Goal: Information Seeking & Learning: Learn about a topic

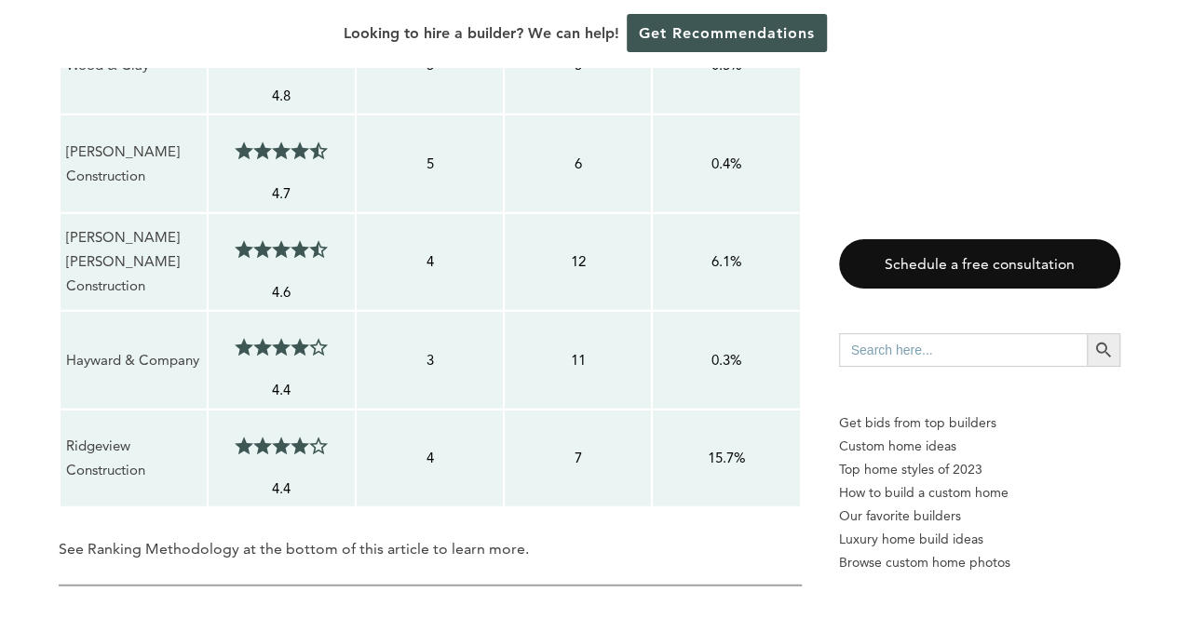
scroll to position [2233, 0]
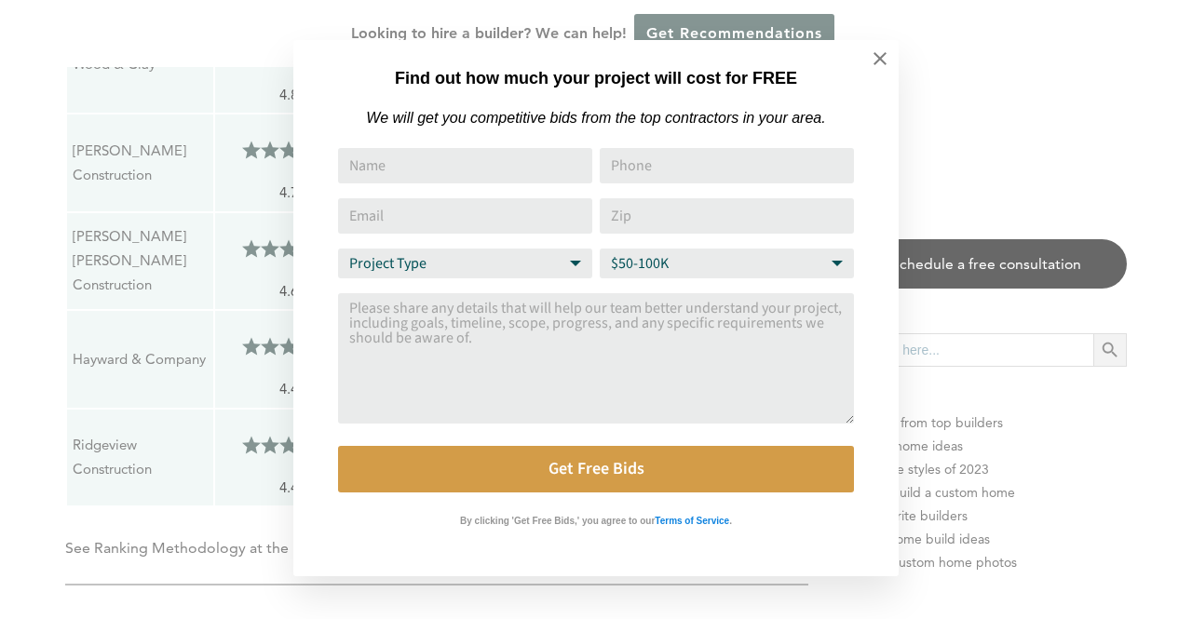
click at [179, 290] on div "Find out how much your project will cost for FREE We will get you competitive b…" at bounding box center [596, 309] width 1192 height 619
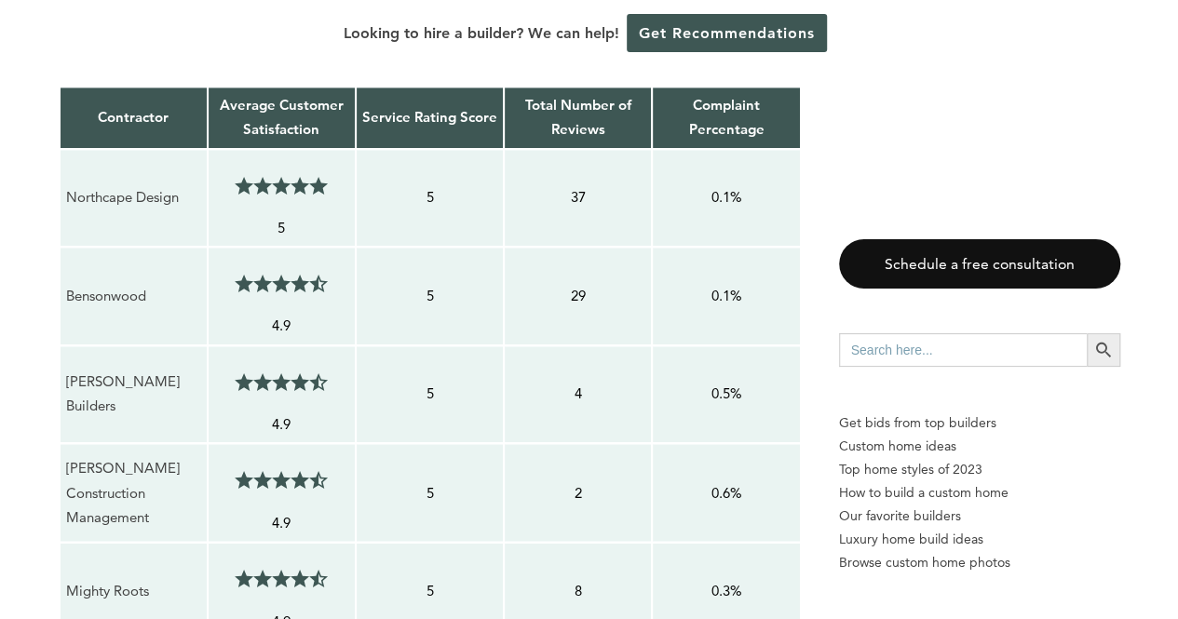
scroll to position [1313, 0]
click at [162, 191] on p "Northcape Design" at bounding box center [133, 198] width 135 height 24
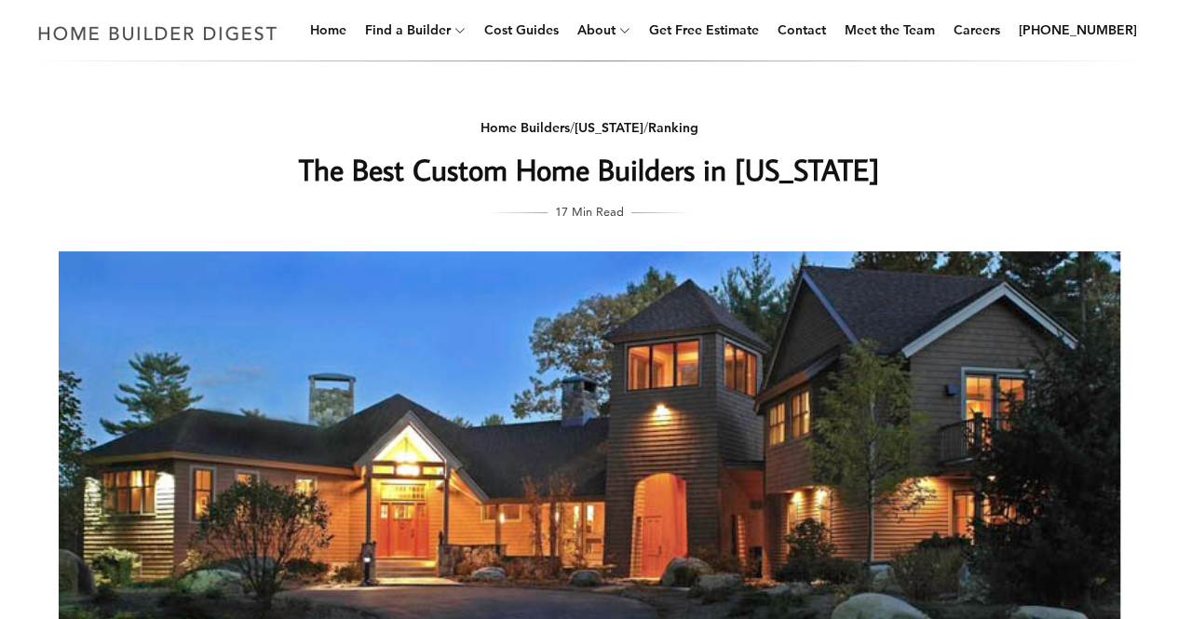
scroll to position [56, 0]
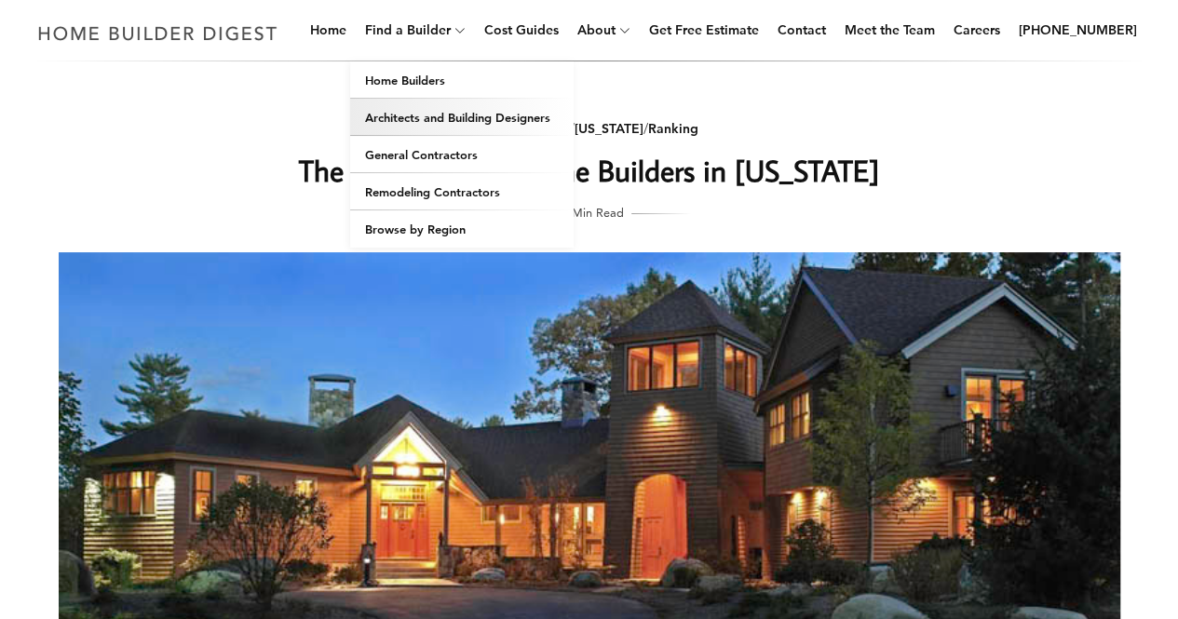
click at [463, 120] on link "Architects and Building Designers" at bounding box center [461, 117] width 223 height 37
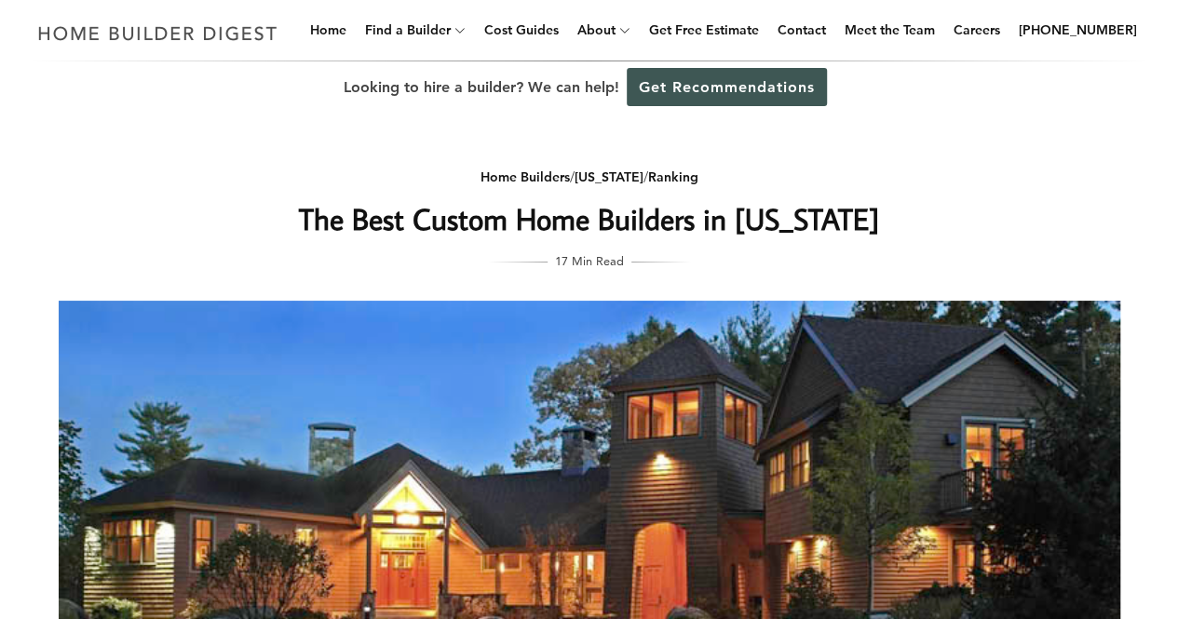
scroll to position [0, 0]
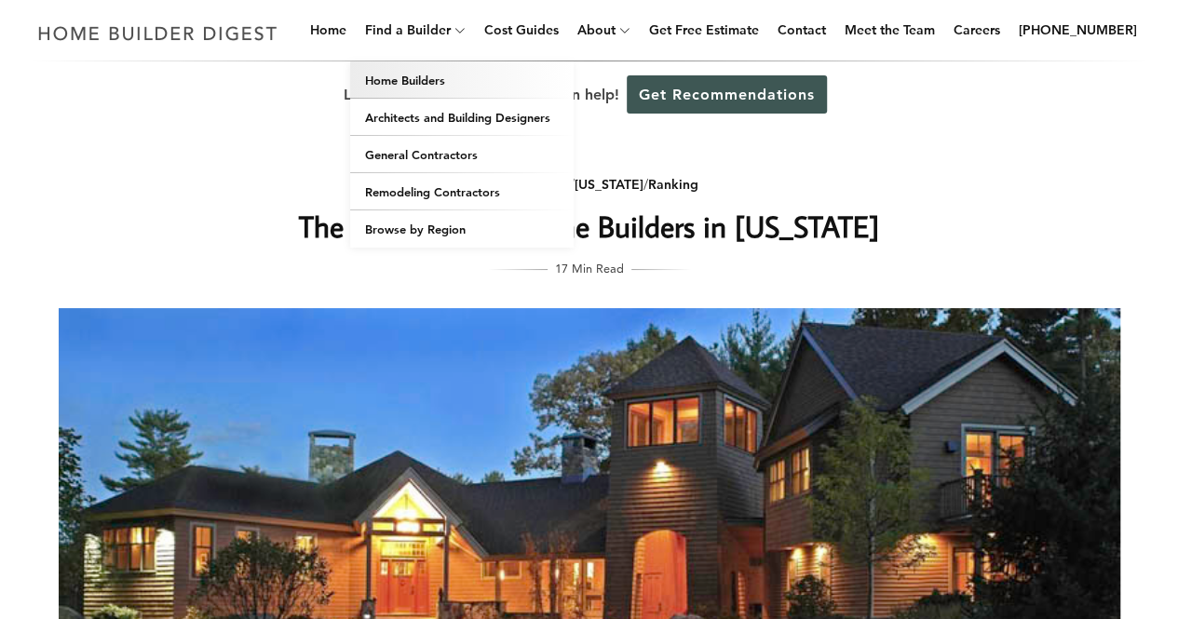
click at [452, 82] on link "Home Builders" at bounding box center [461, 79] width 223 height 37
click at [441, 85] on link "Home Builders" at bounding box center [461, 79] width 223 height 37
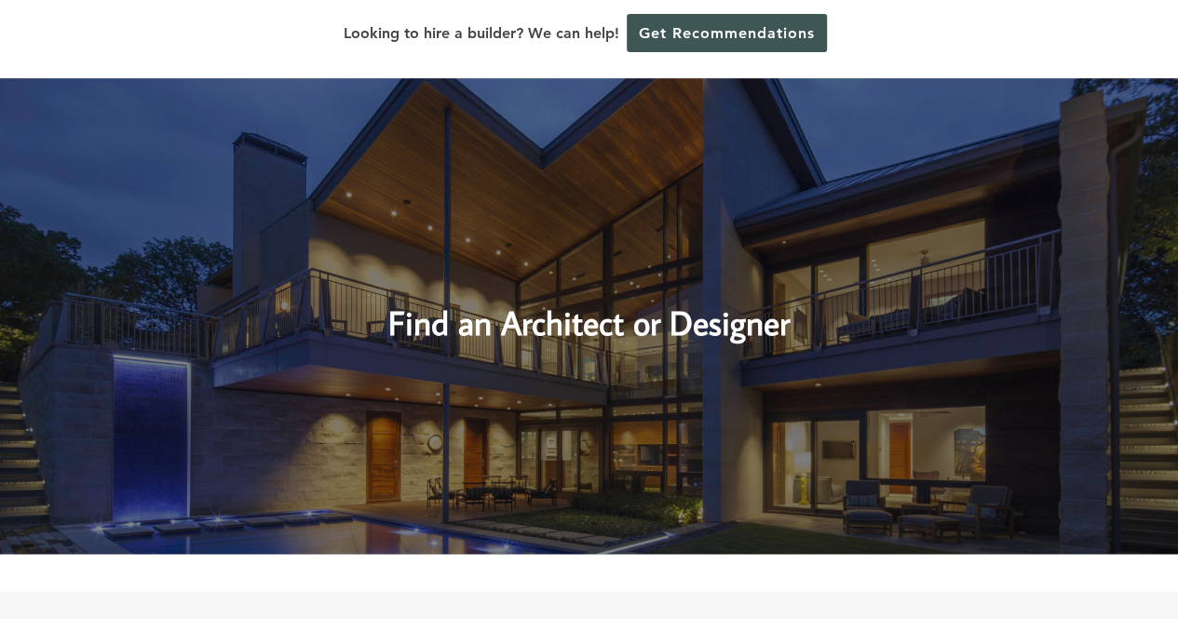
scroll to position [784, 0]
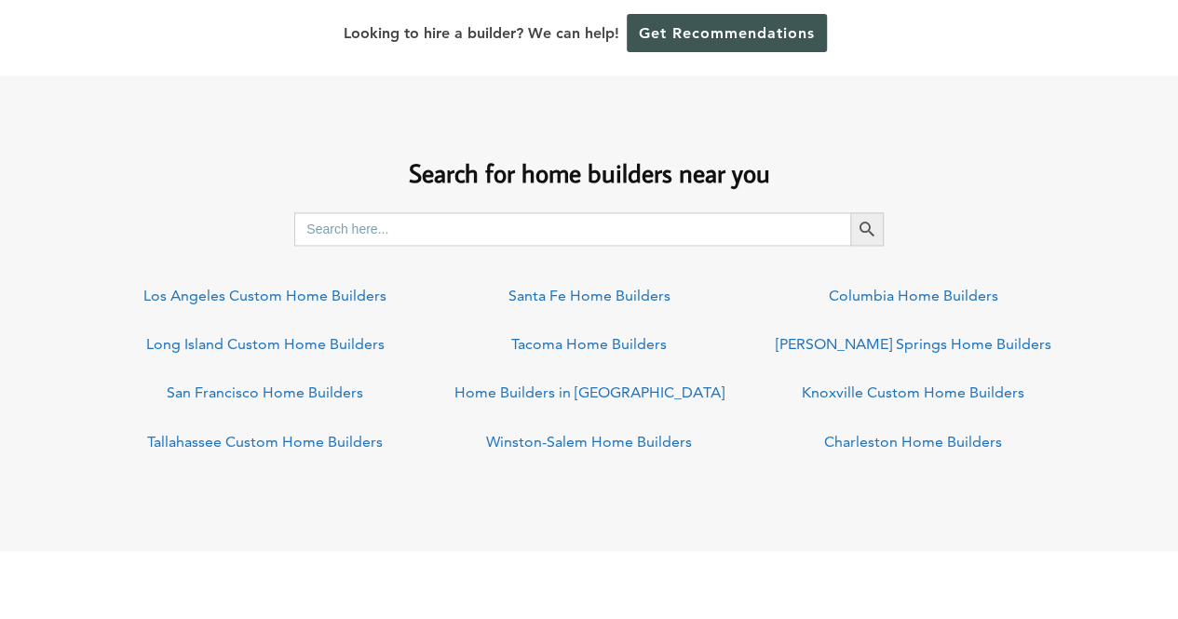
scroll to position [1364, 0]
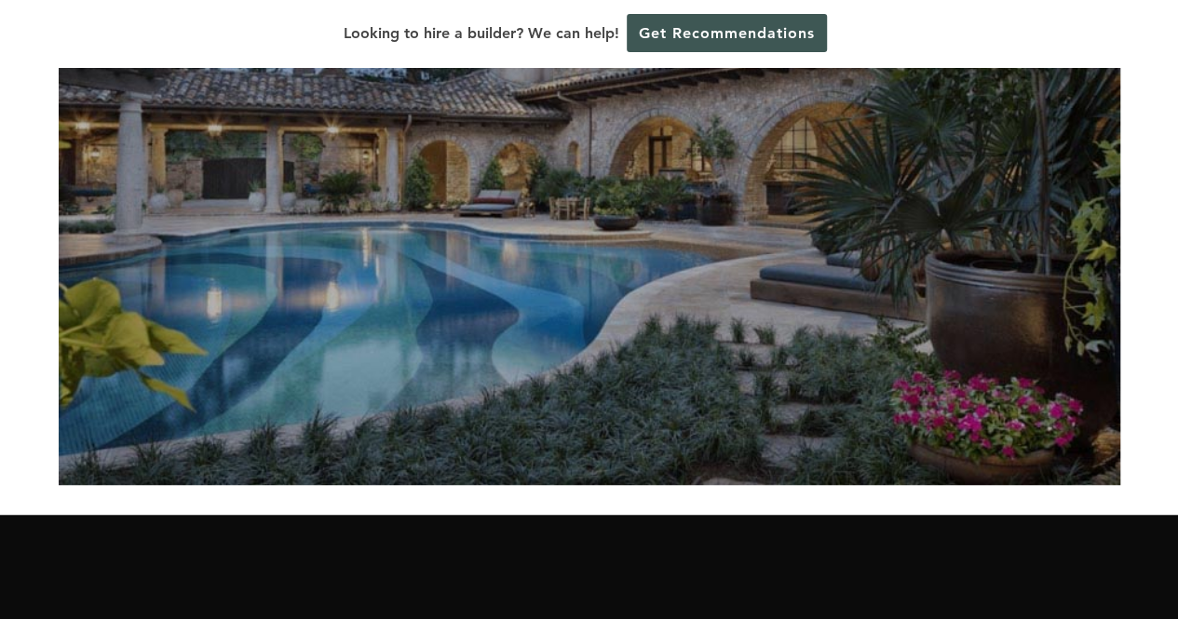
scroll to position [367, 0]
